Goal: Find specific page/section: Find specific page/section

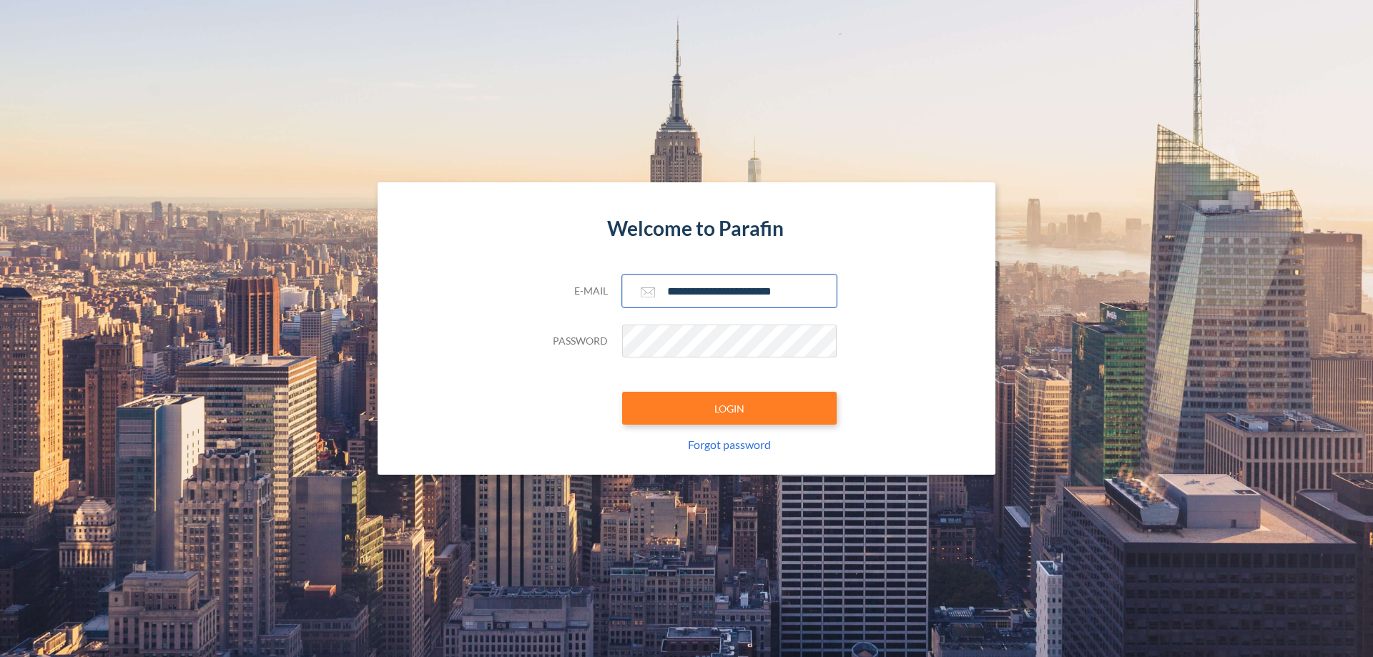
type input "**********"
click at [729, 408] on button "LOGIN" at bounding box center [729, 408] width 215 height 33
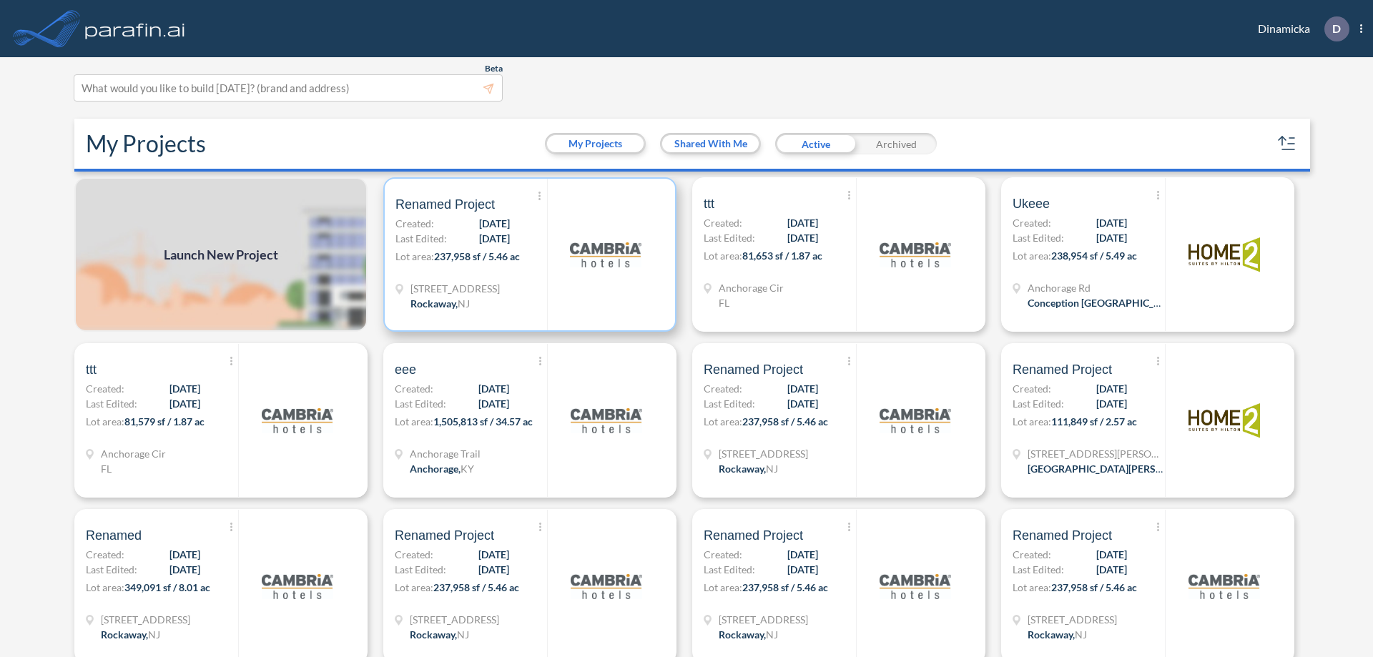
scroll to position [4, 0]
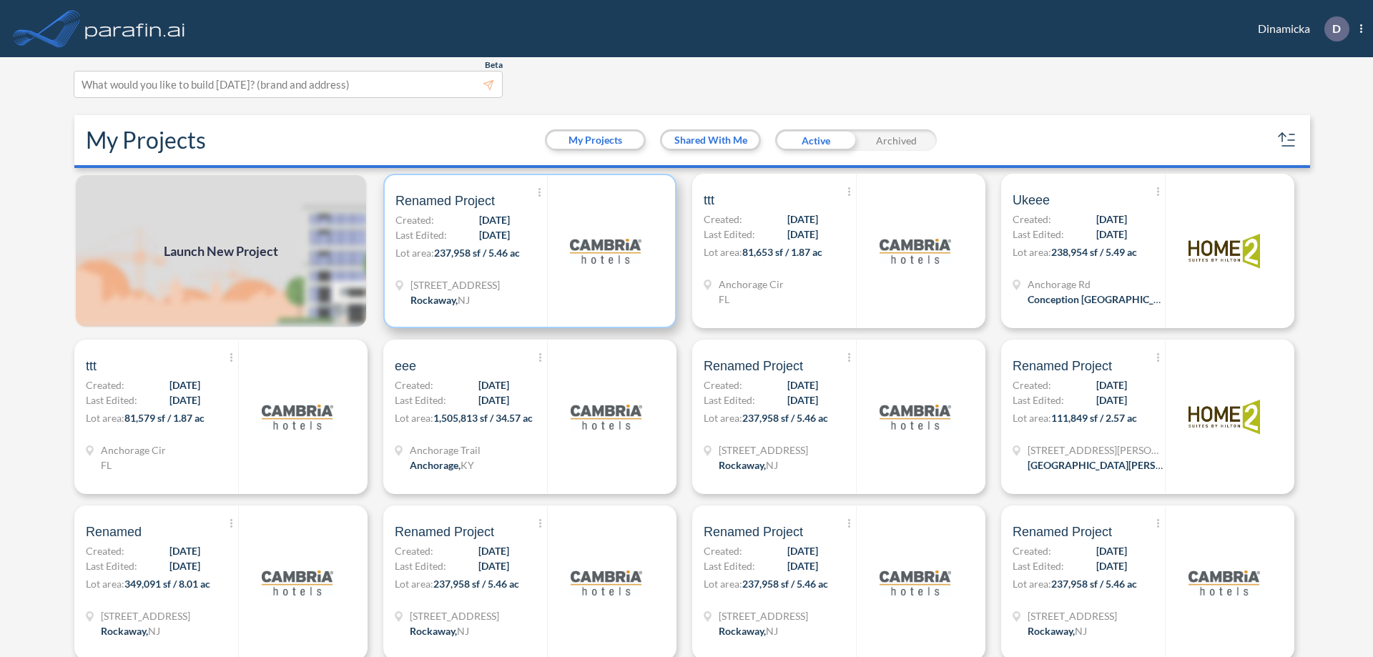
click at [527, 251] on p "Lot area: 237,958 sf / 5.46 ac" at bounding box center [471, 255] width 152 height 21
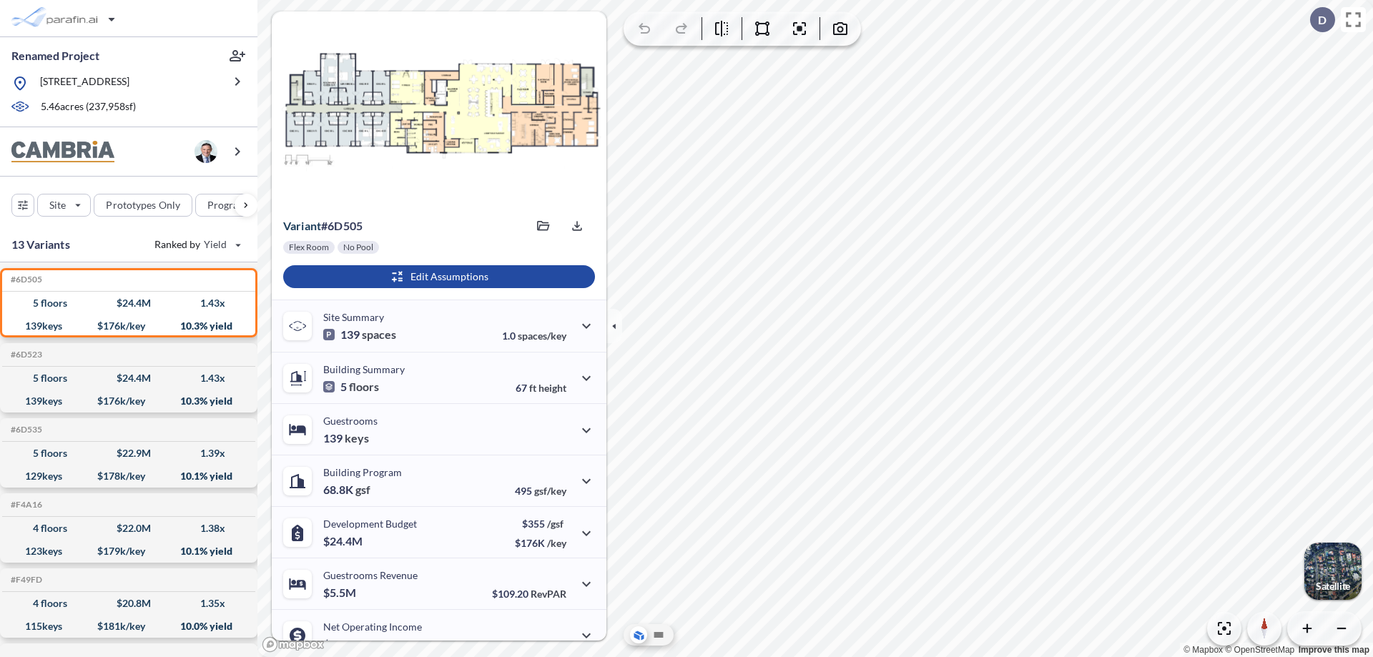
scroll to position [72, 0]
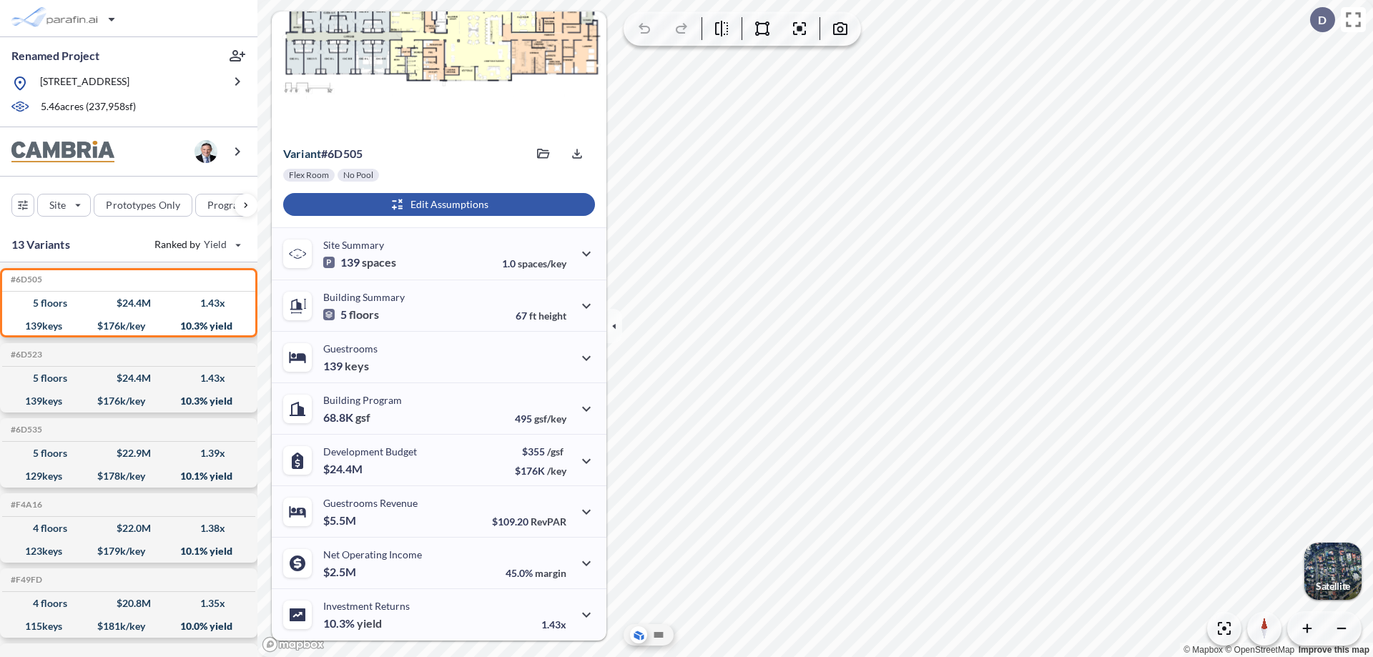
click at [437, 205] on div "button" at bounding box center [439, 204] width 312 height 23
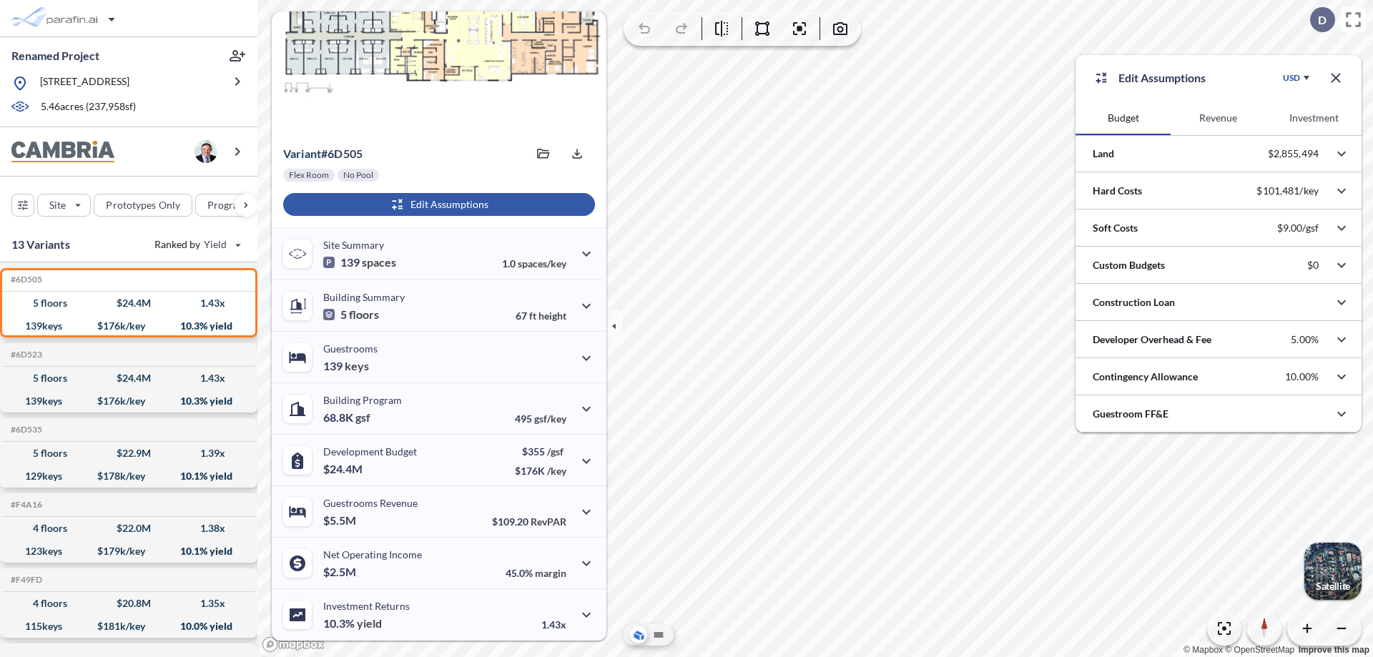
click at [1218, 118] on button "Revenue" at bounding box center [1218, 118] width 95 height 34
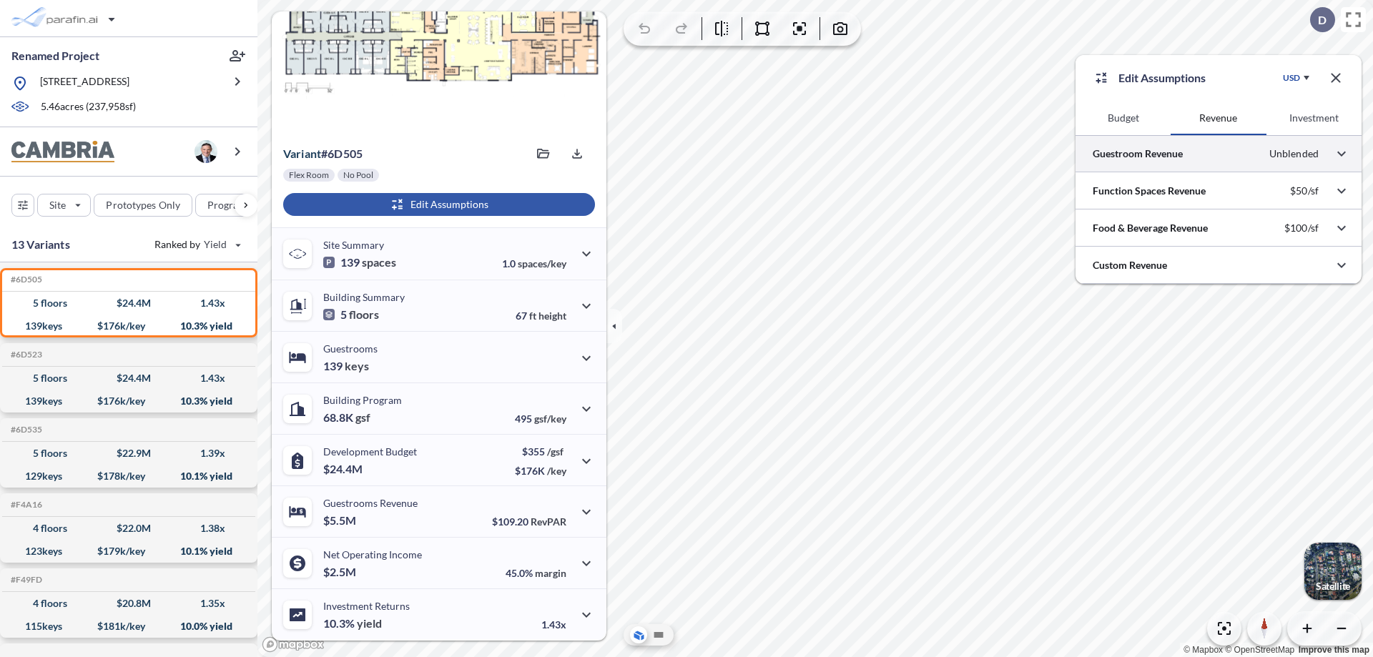
click at [1219, 154] on div at bounding box center [1219, 153] width 286 height 36
